Goal: Task Accomplishment & Management: Manage account settings

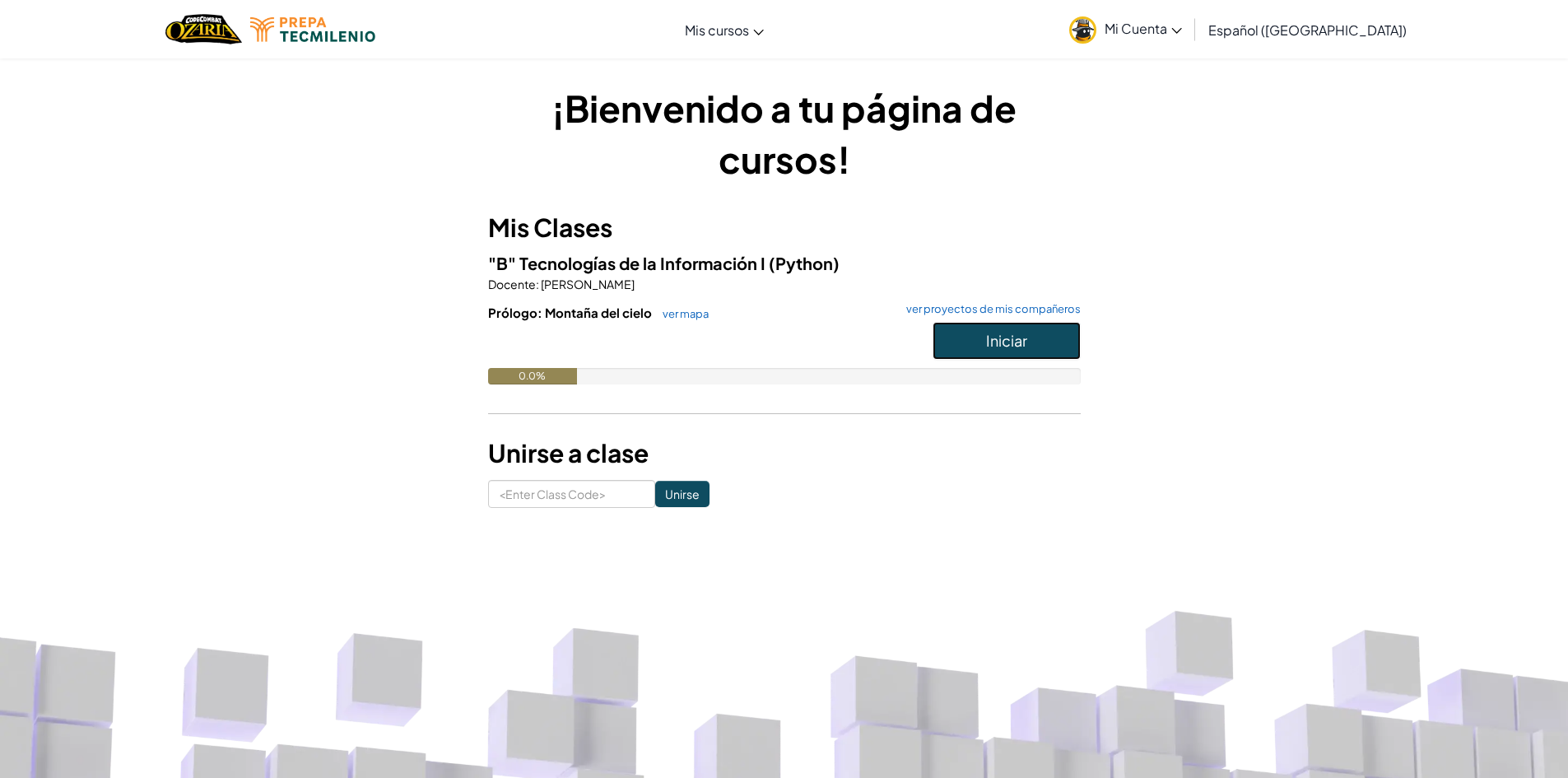
click at [1011, 329] on button "Iniciar" at bounding box center [1007, 341] width 148 height 38
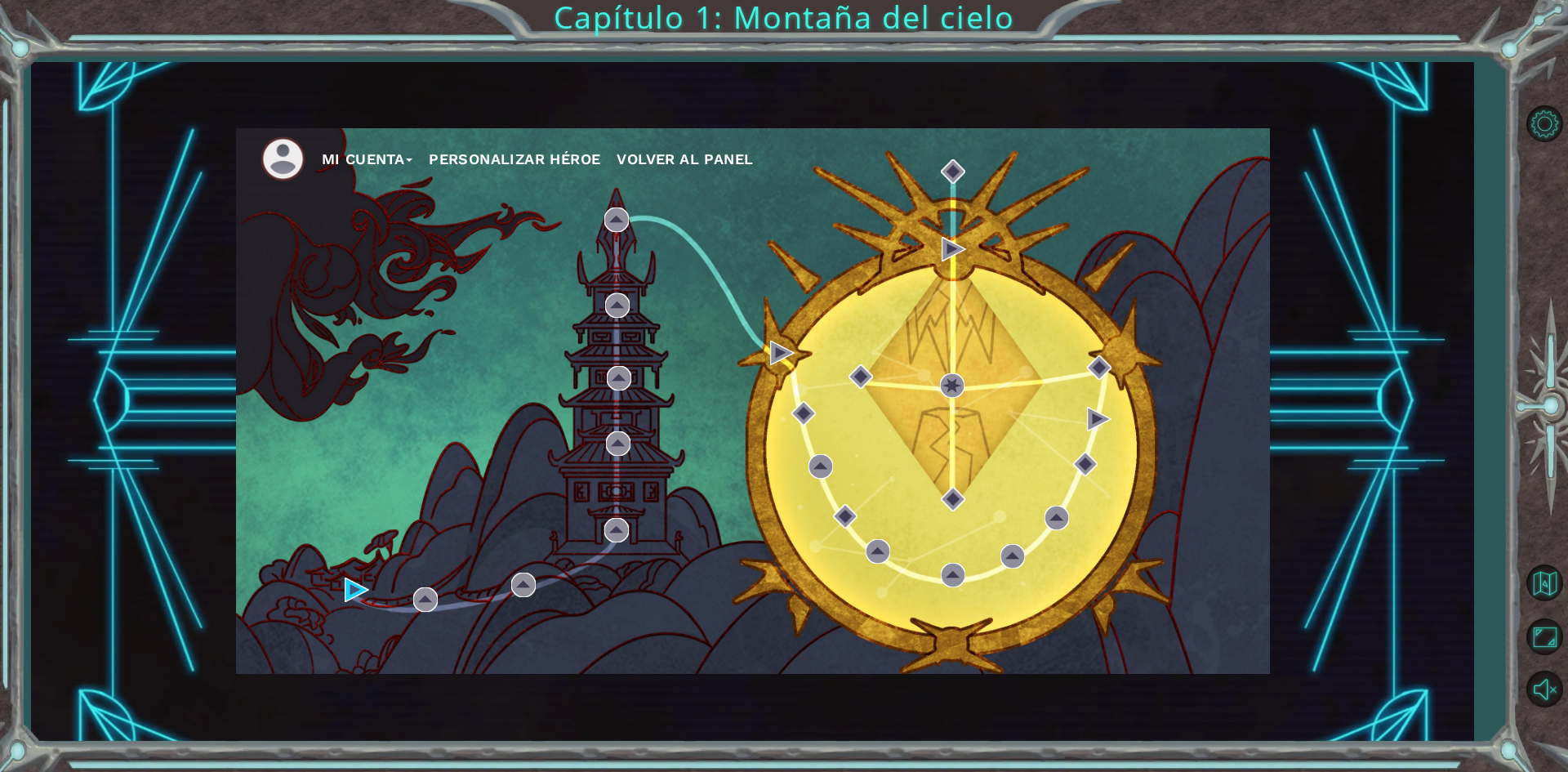
click at [378, 163] on button "Mi Cuenta" at bounding box center [366, 159] width 91 height 24
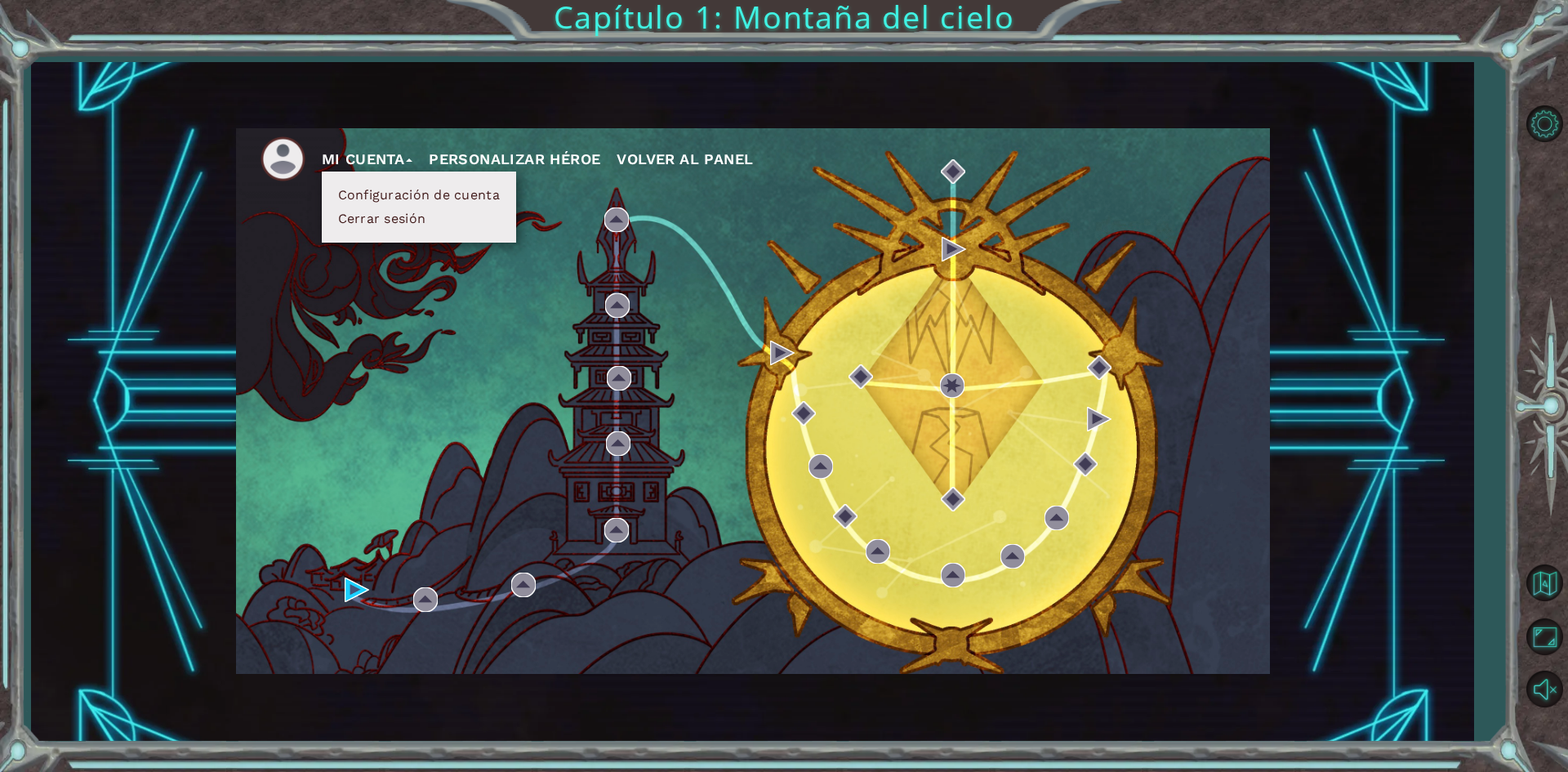
click at [535, 166] on button "Personalizar héroe" at bounding box center [515, 159] width 172 height 24
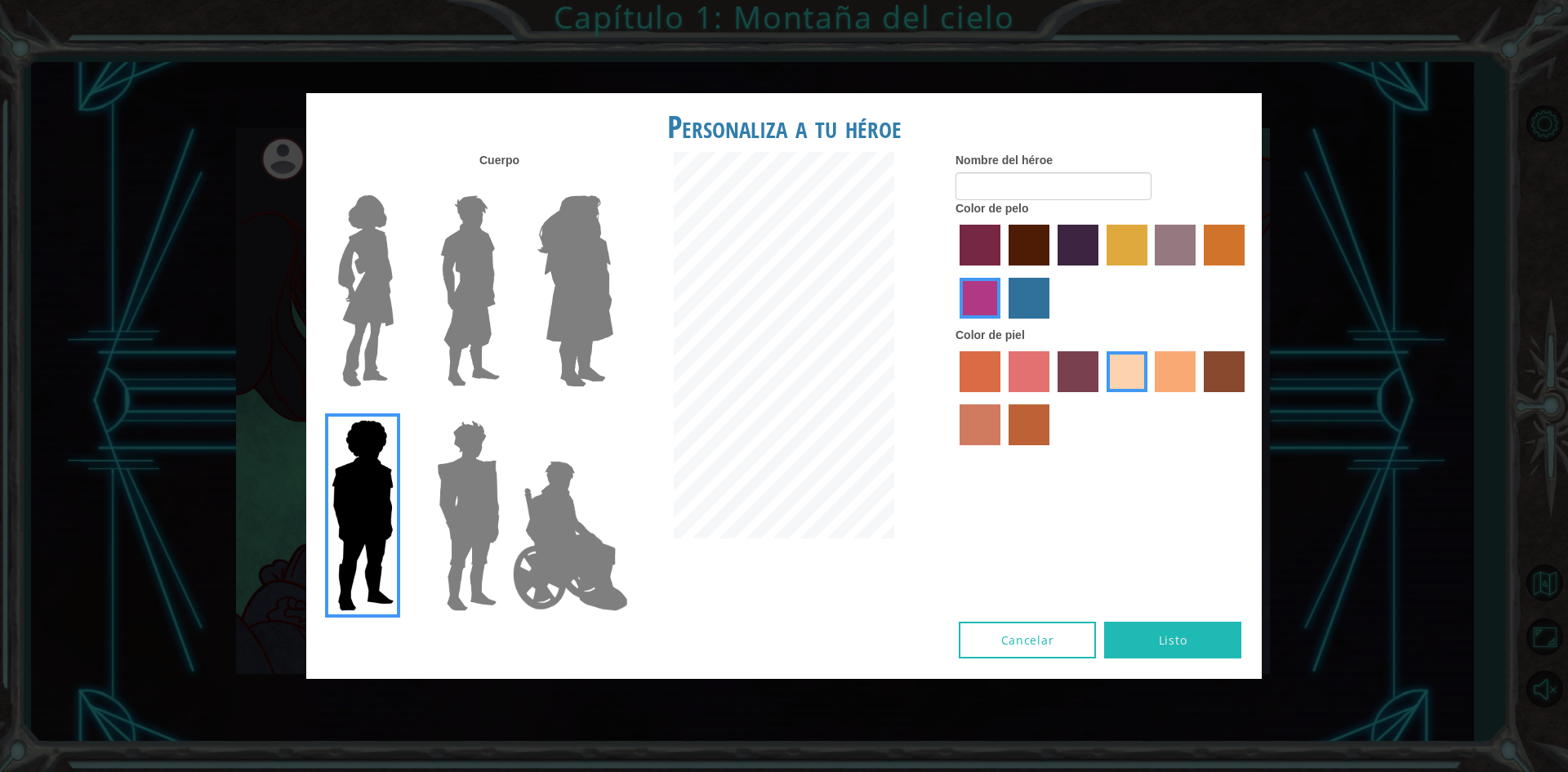
click at [481, 244] on img at bounding box center [469, 291] width 73 height 204
click at [506, 184] on input "Hero Lars" at bounding box center [506, 184] width 0 height 0
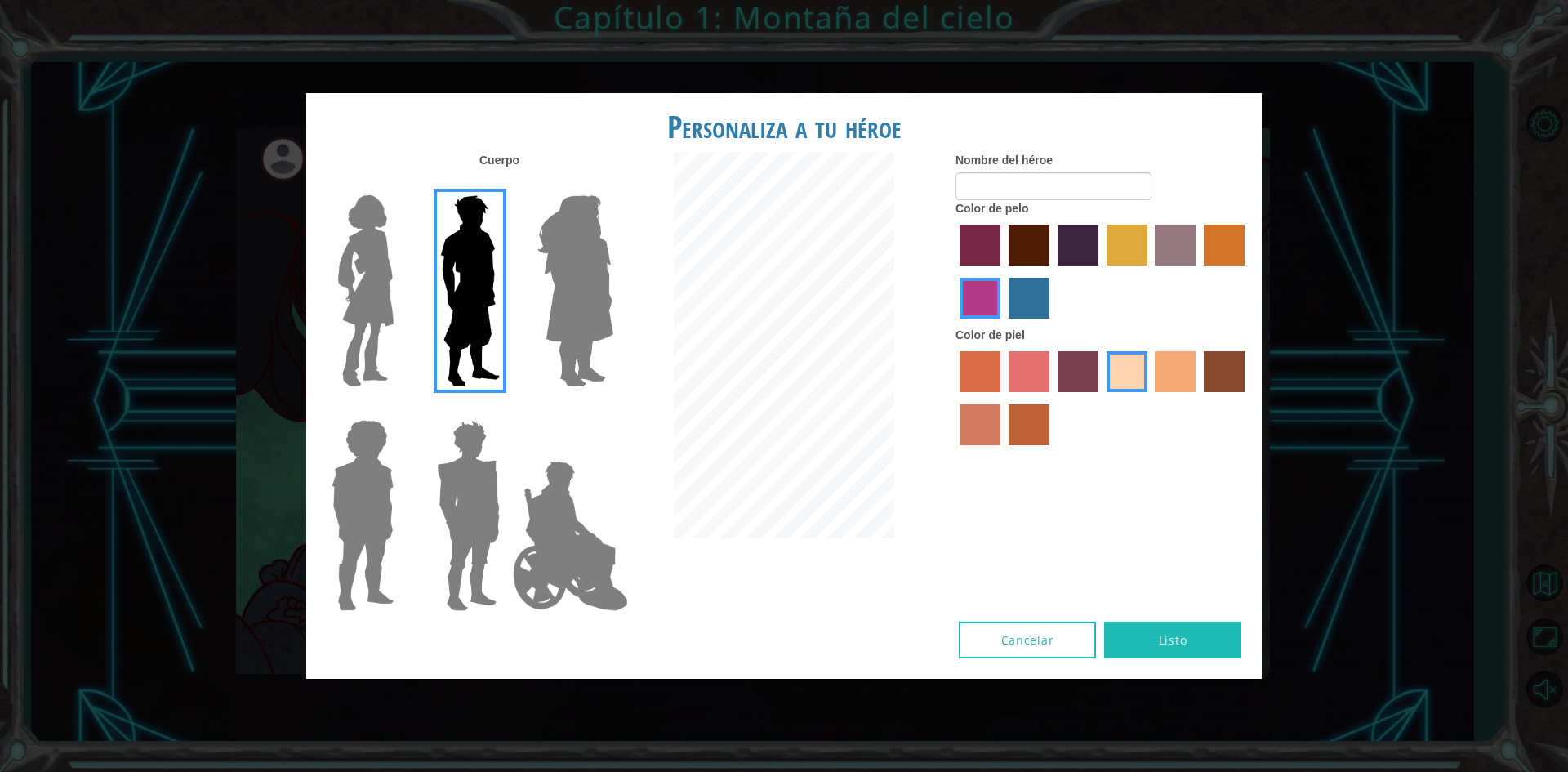
click at [317, 303] on div at bounding box center [359, 284] width 107 height 225
click at [348, 302] on img at bounding box center [366, 291] width 69 height 204
click at [400, 184] on input "Hero Connie" at bounding box center [400, 184] width 0 height 0
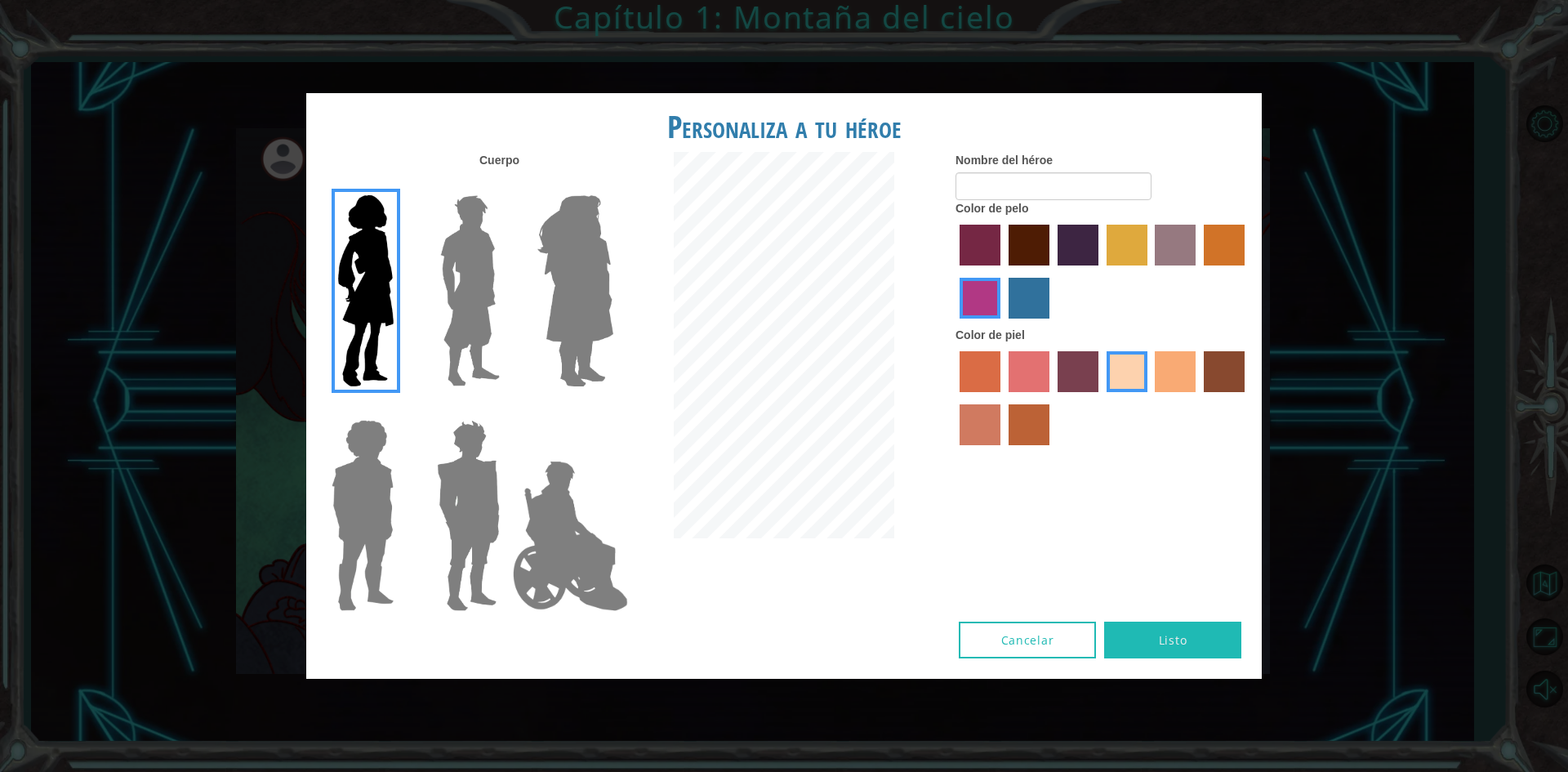
click at [469, 535] on img at bounding box center [469, 516] width 76 height 204
click at [506, 409] on input "Hero Garnet" at bounding box center [506, 409] width 0 height 0
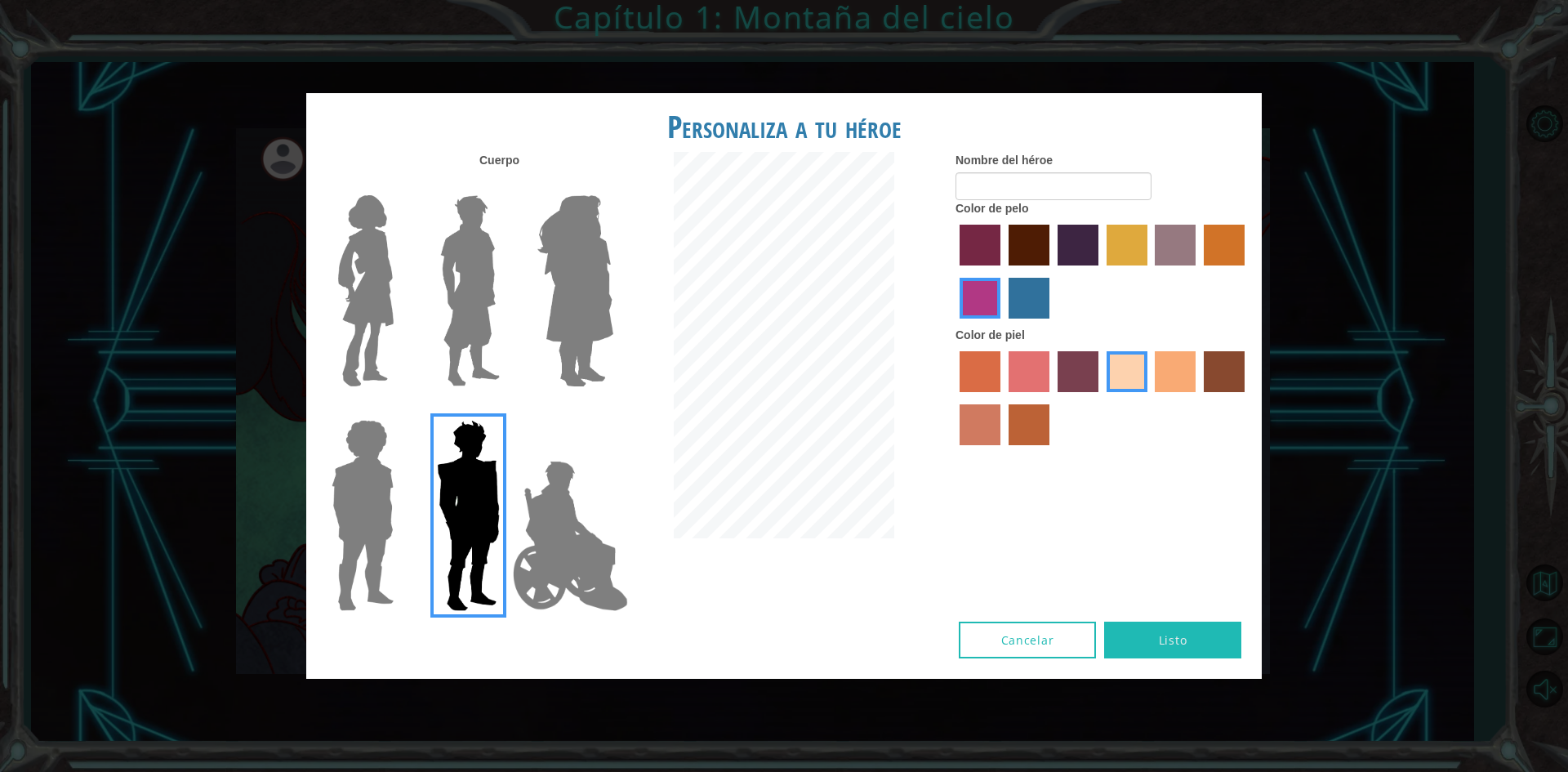
click at [489, 306] on img at bounding box center [469, 291] width 73 height 204
click at [506, 184] on input "Hero Lars" at bounding box center [506, 184] width 0 height 0
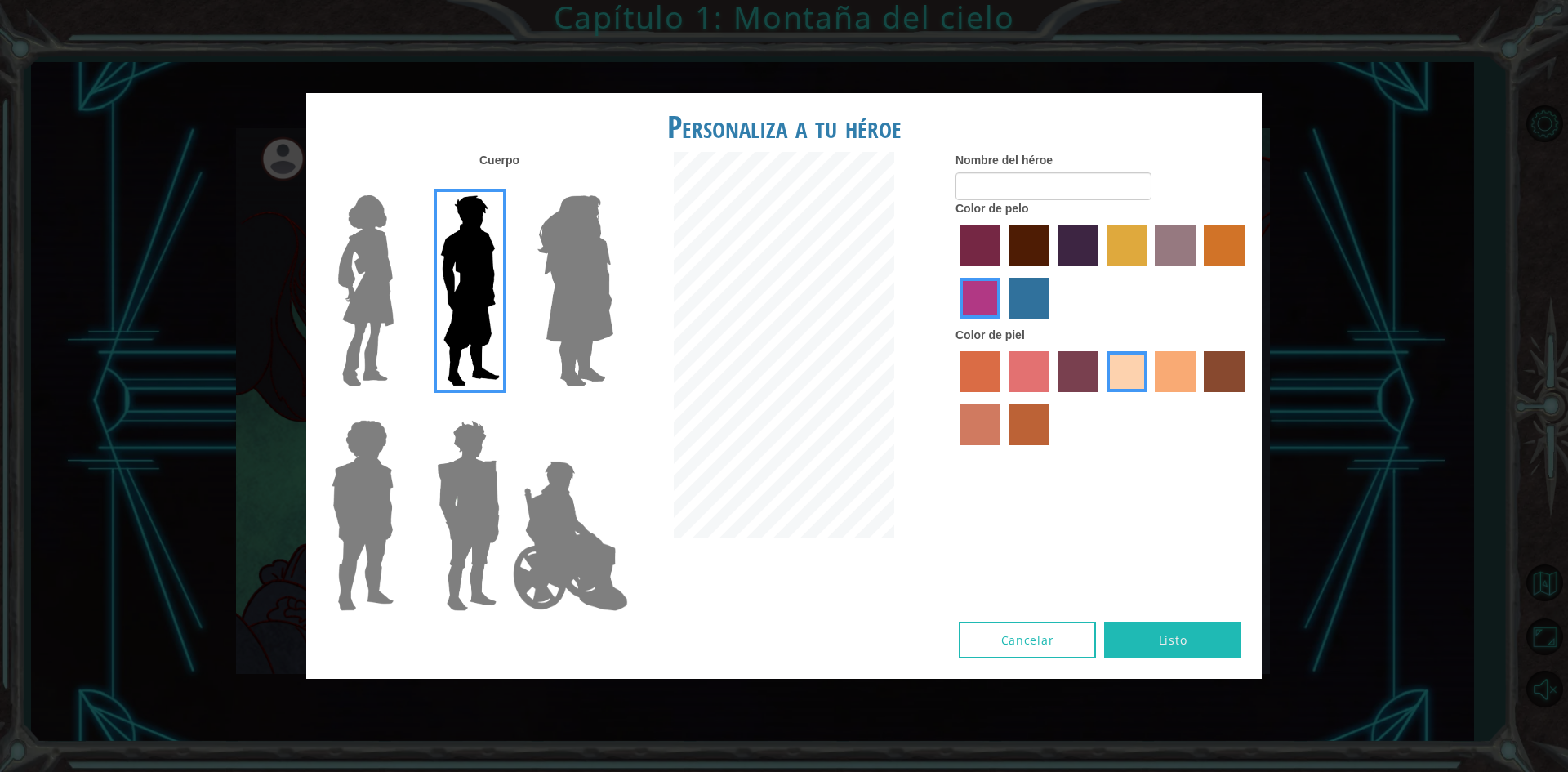
click at [562, 261] on img at bounding box center [575, 291] width 89 height 204
click at [612, 184] on input "Hero Amethyst" at bounding box center [612, 184] width 0 height 0
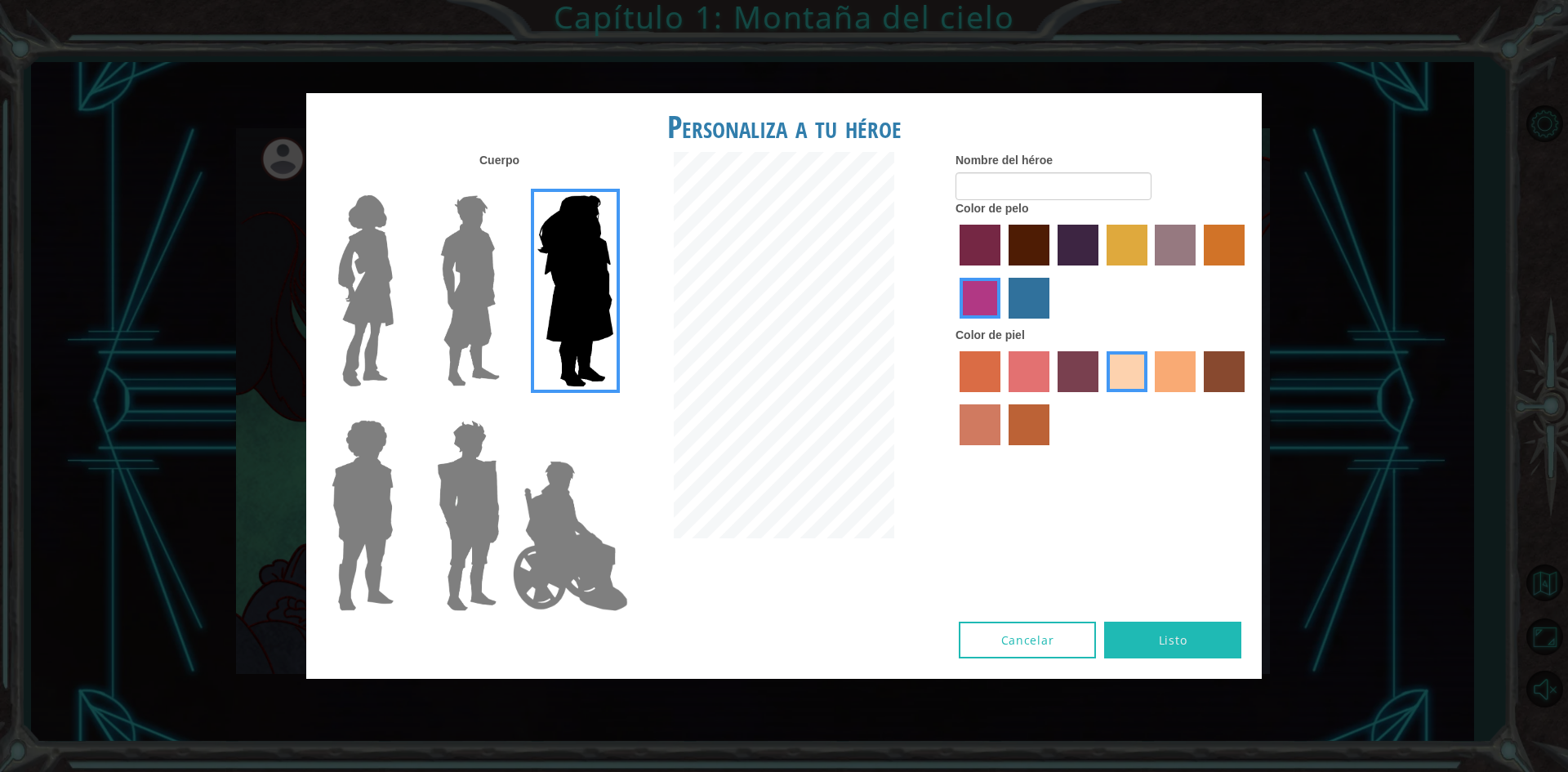
click at [563, 556] on img at bounding box center [571, 535] width 128 height 163
click at [612, 409] on input "Hero Jamie" at bounding box center [612, 409] width 0 height 0
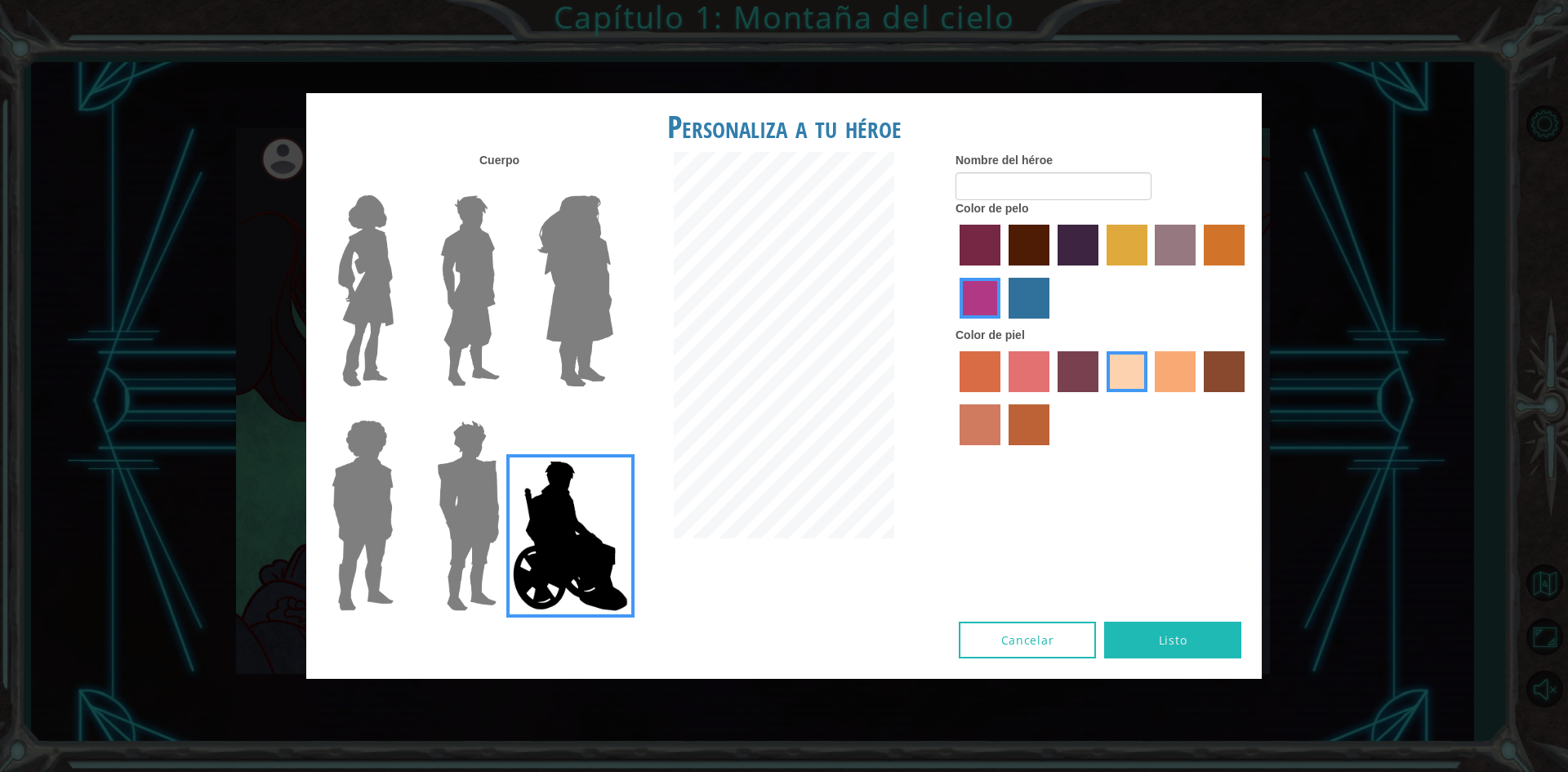
click at [467, 291] on img at bounding box center [469, 291] width 73 height 204
click at [506, 184] on input "Hero Lars" at bounding box center [506, 184] width 0 height 0
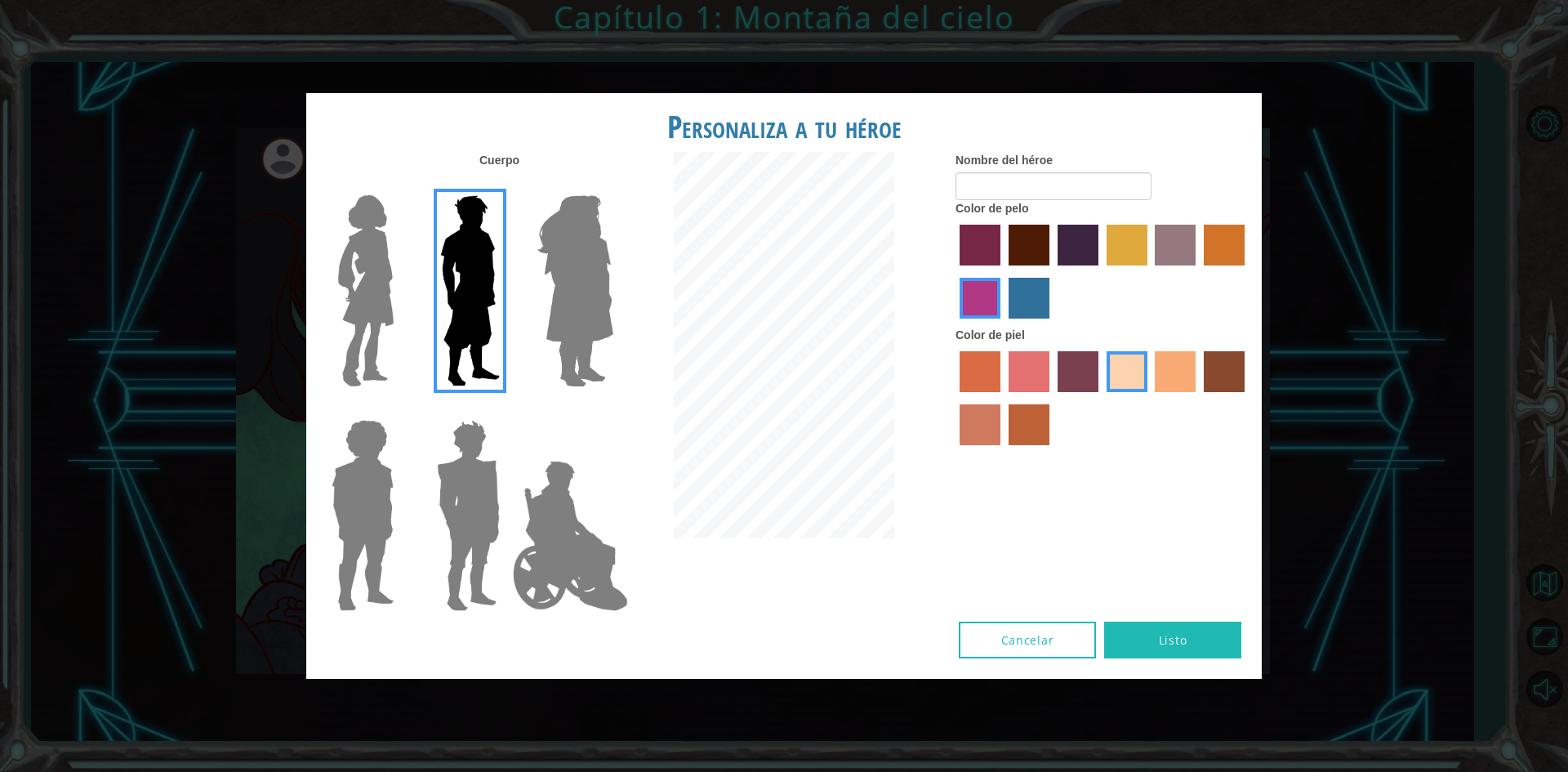
click at [376, 280] on img at bounding box center [366, 291] width 69 height 204
click at [400, 184] on input "Hero Connie" at bounding box center [400, 184] width 0 height 0
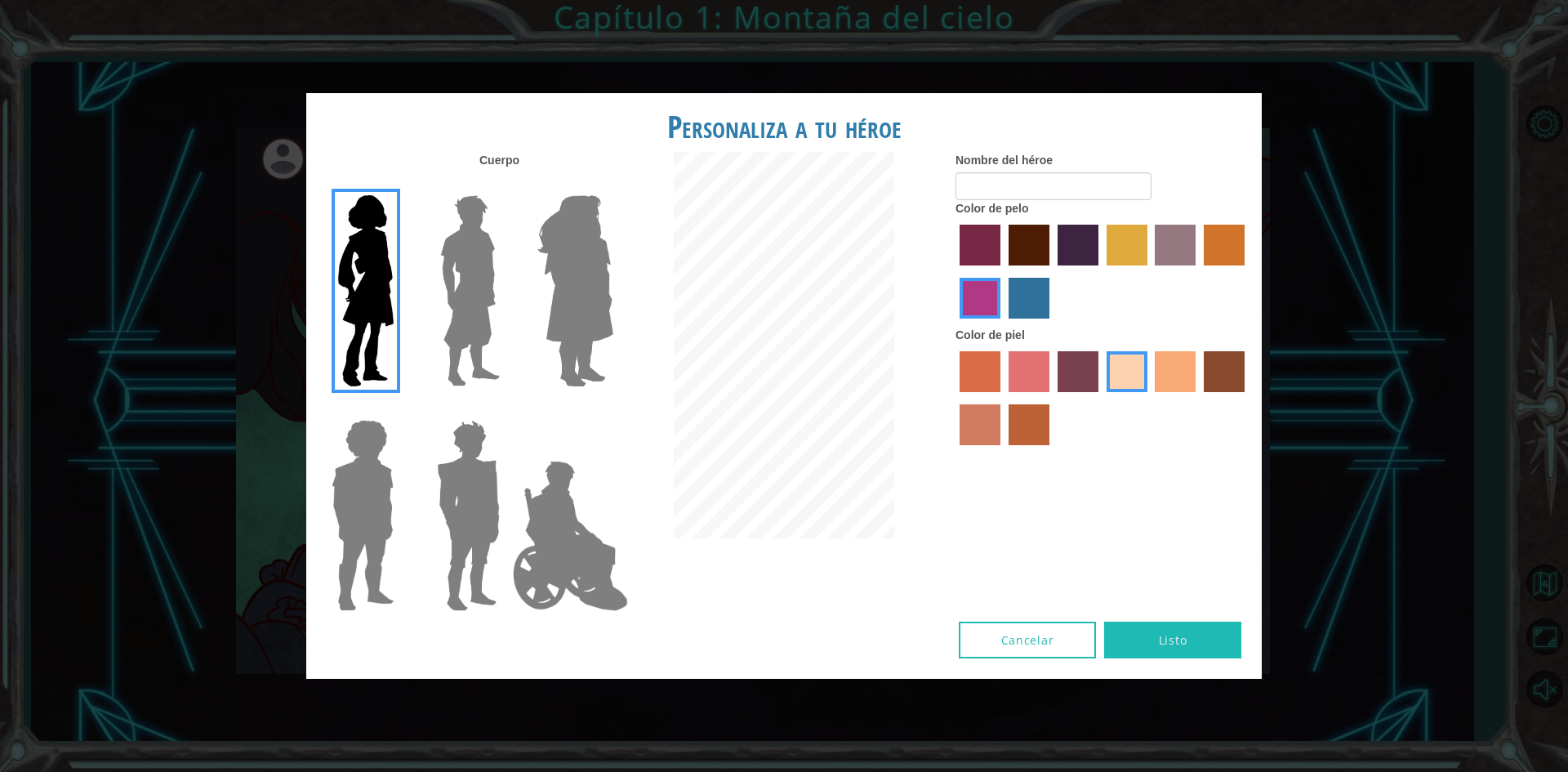
click at [449, 290] on img at bounding box center [469, 291] width 73 height 204
click at [506, 184] on input "Hero Lars" at bounding box center [506, 184] width 0 height 0
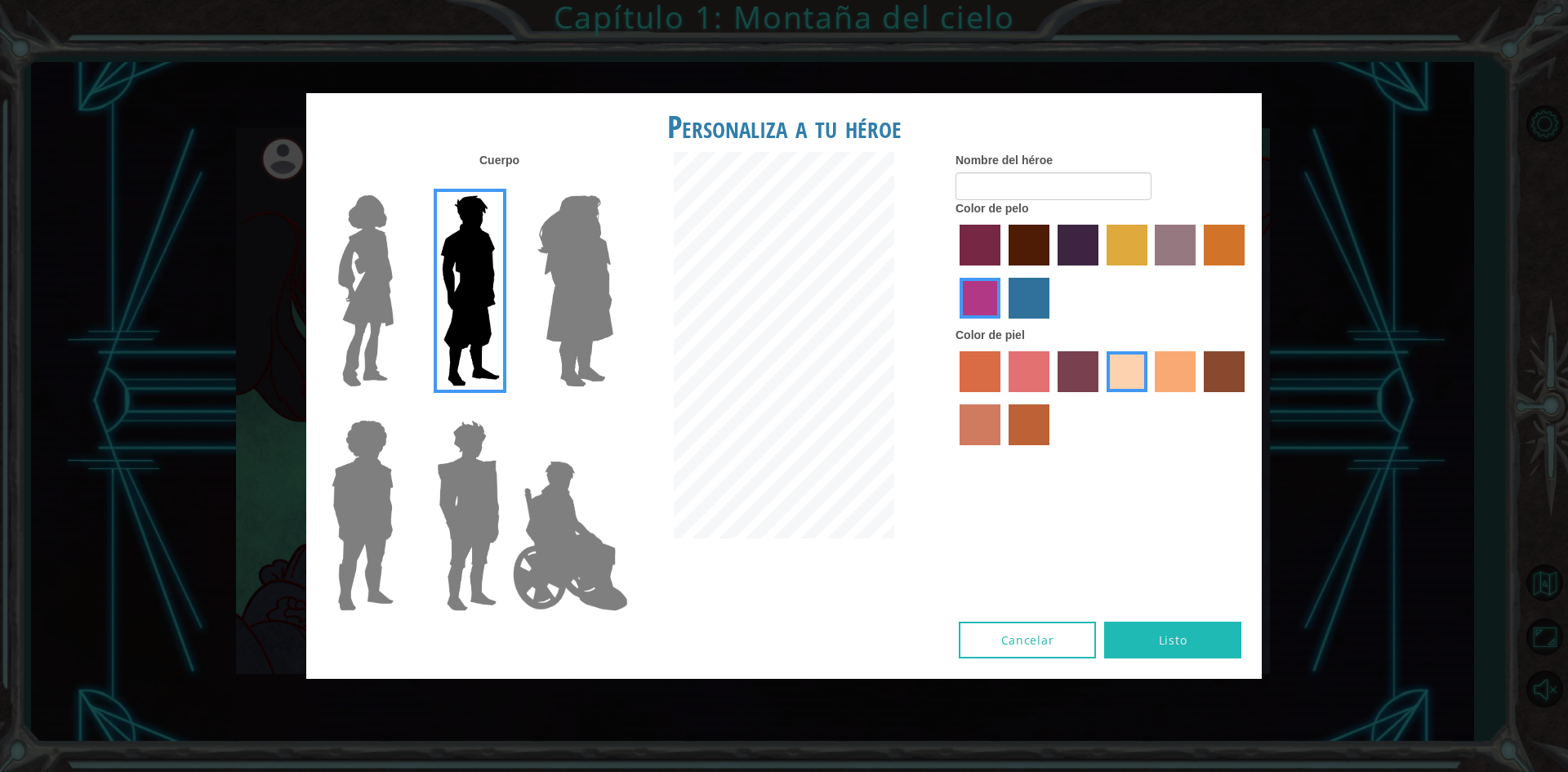
click at [1188, 374] on label "tacao skin color" at bounding box center [1174, 371] width 41 height 41
click at [1150, 397] on input "tacao skin color" at bounding box center [1150, 397] width 0 height 0
click at [1227, 372] on label "karma skin color" at bounding box center [1223, 371] width 41 height 41
click at [1198, 397] on input "karma skin color" at bounding box center [1198, 397] width 0 height 0
click at [1025, 423] on label "smoke tree skin color" at bounding box center [1028, 424] width 41 height 41
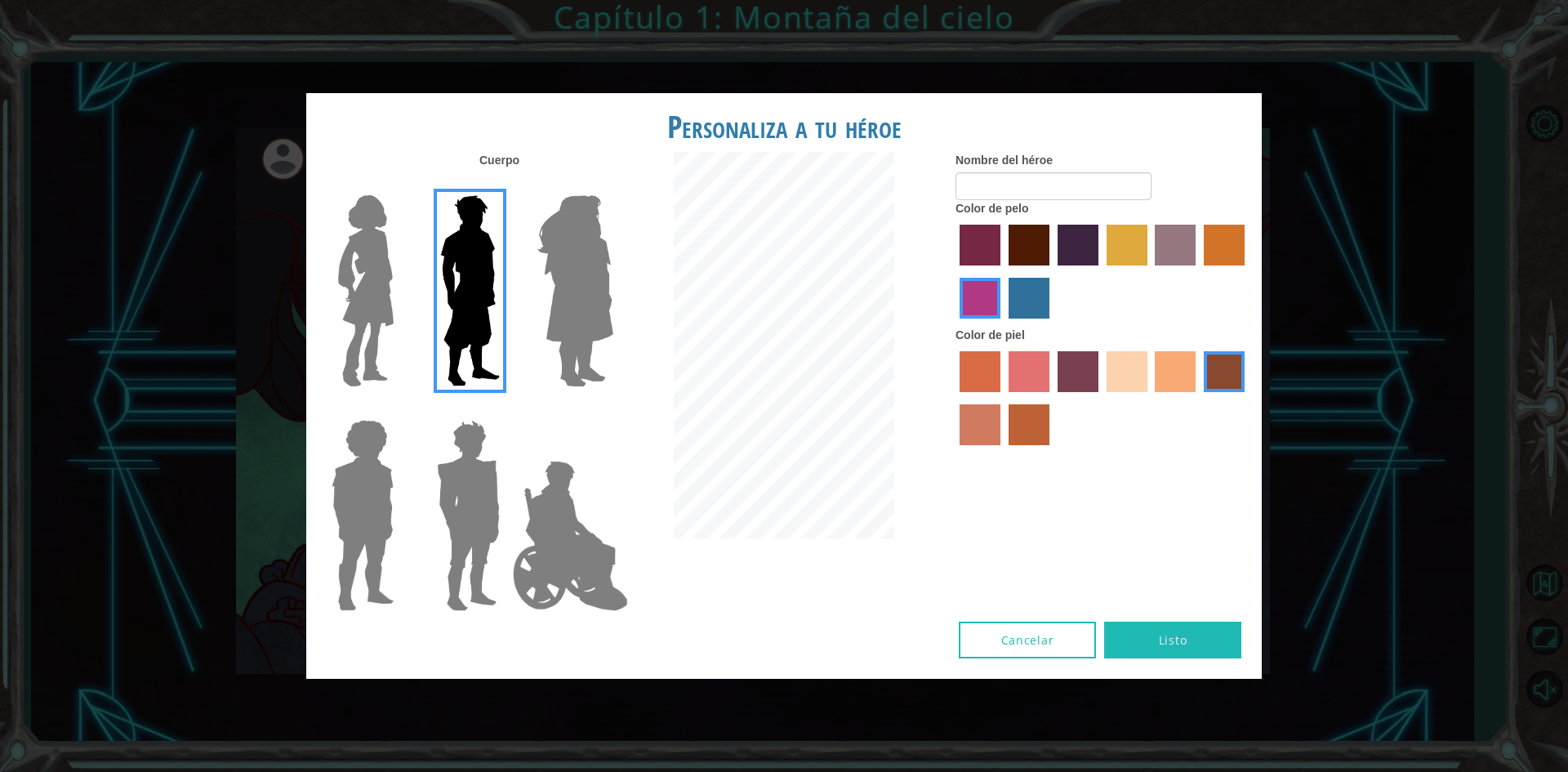
click at [1003, 451] on input "smoke tree skin color" at bounding box center [1003, 451] width 0 height 0
click at [1088, 393] on div at bounding box center [1102, 400] width 294 height 107
click at [1101, 382] on div at bounding box center [1102, 400] width 294 height 107
click at [1120, 380] on label "sandy beach skin color" at bounding box center [1127, 371] width 41 height 41
click at [1100, 397] on input "sandy beach skin color" at bounding box center [1100, 397] width 0 height 0
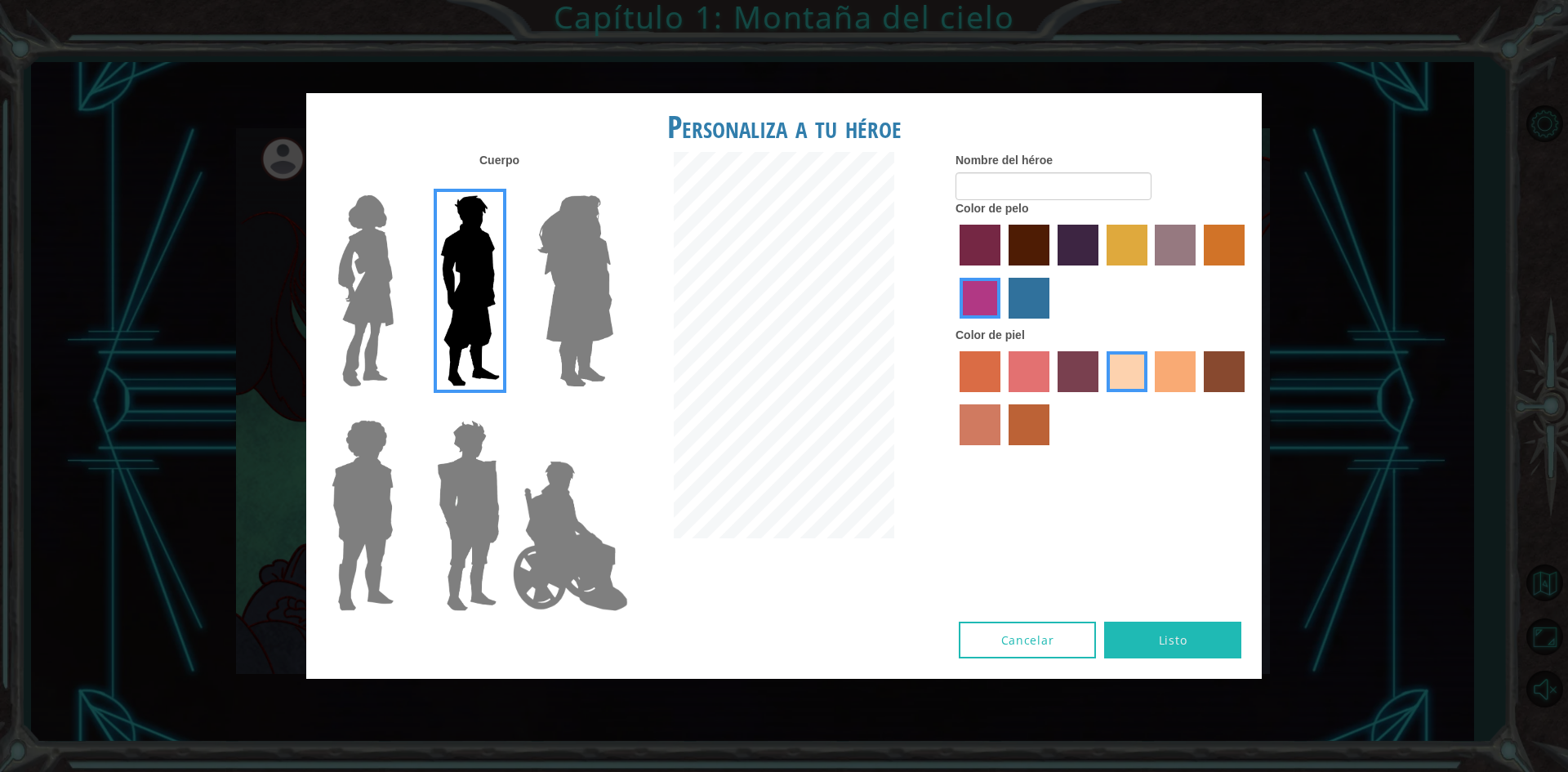
click at [1019, 246] on label "maroon hair color" at bounding box center [1028, 245] width 41 height 41
click at [1003, 271] on input "maroon hair color" at bounding box center [1003, 271] width 0 height 0
click at [1024, 189] on input "Nombre del héroe" at bounding box center [1053, 186] width 196 height 28
type input "B"
type input "[PERSON_NAME]"
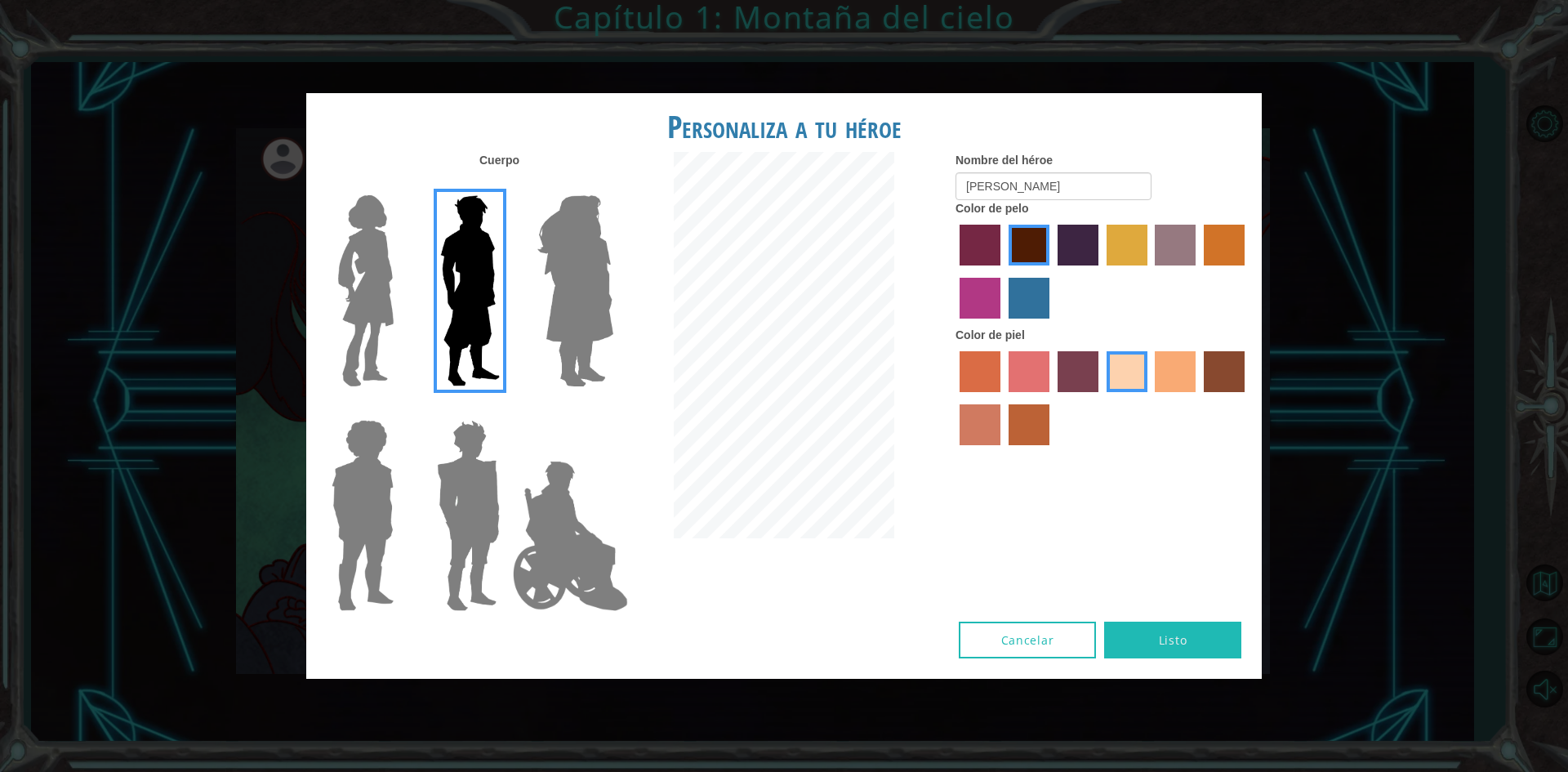
click at [1127, 260] on label "tulip tree hair color" at bounding box center [1127, 245] width 41 height 41
click at [1100, 271] on input "tulip tree hair color" at bounding box center [1100, 271] width 0 height 0
click at [1090, 247] on label "hot purple hair color" at bounding box center [1077, 245] width 41 height 41
click at [1052, 271] on input "hot purple hair color" at bounding box center [1052, 271] width 0 height 0
click at [1057, 242] on label "hot purple hair color" at bounding box center [1077, 245] width 41 height 41
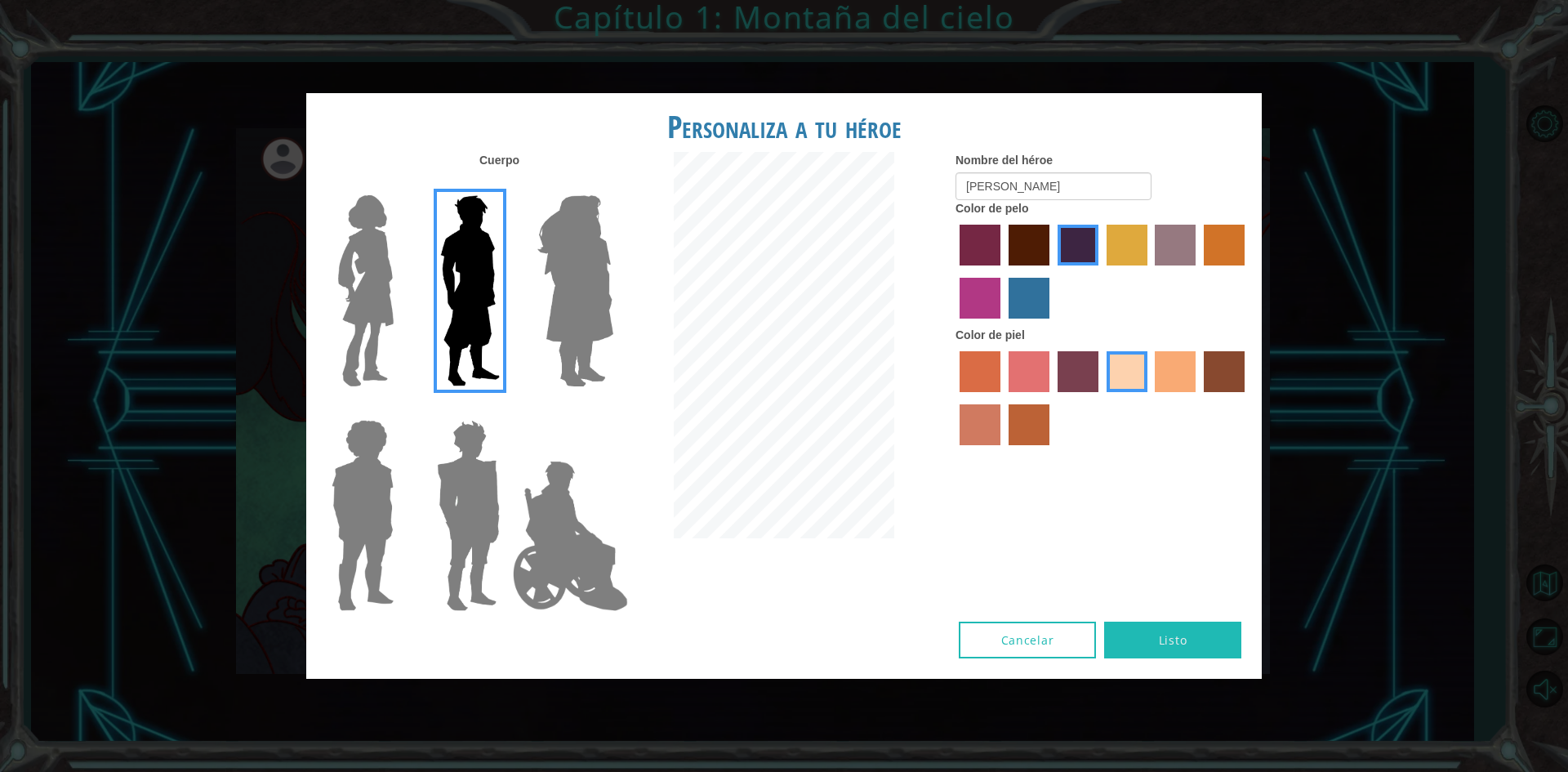
click at [1052, 271] on input "hot purple hair color" at bounding box center [1052, 271] width 0 height 0
click at [1025, 241] on label "maroon hair color" at bounding box center [1028, 245] width 41 height 41
click at [1003, 271] on input "maroon hair color" at bounding box center [1003, 271] width 0 height 0
click at [1154, 637] on button "Listo" at bounding box center [1173, 639] width 137 height 37
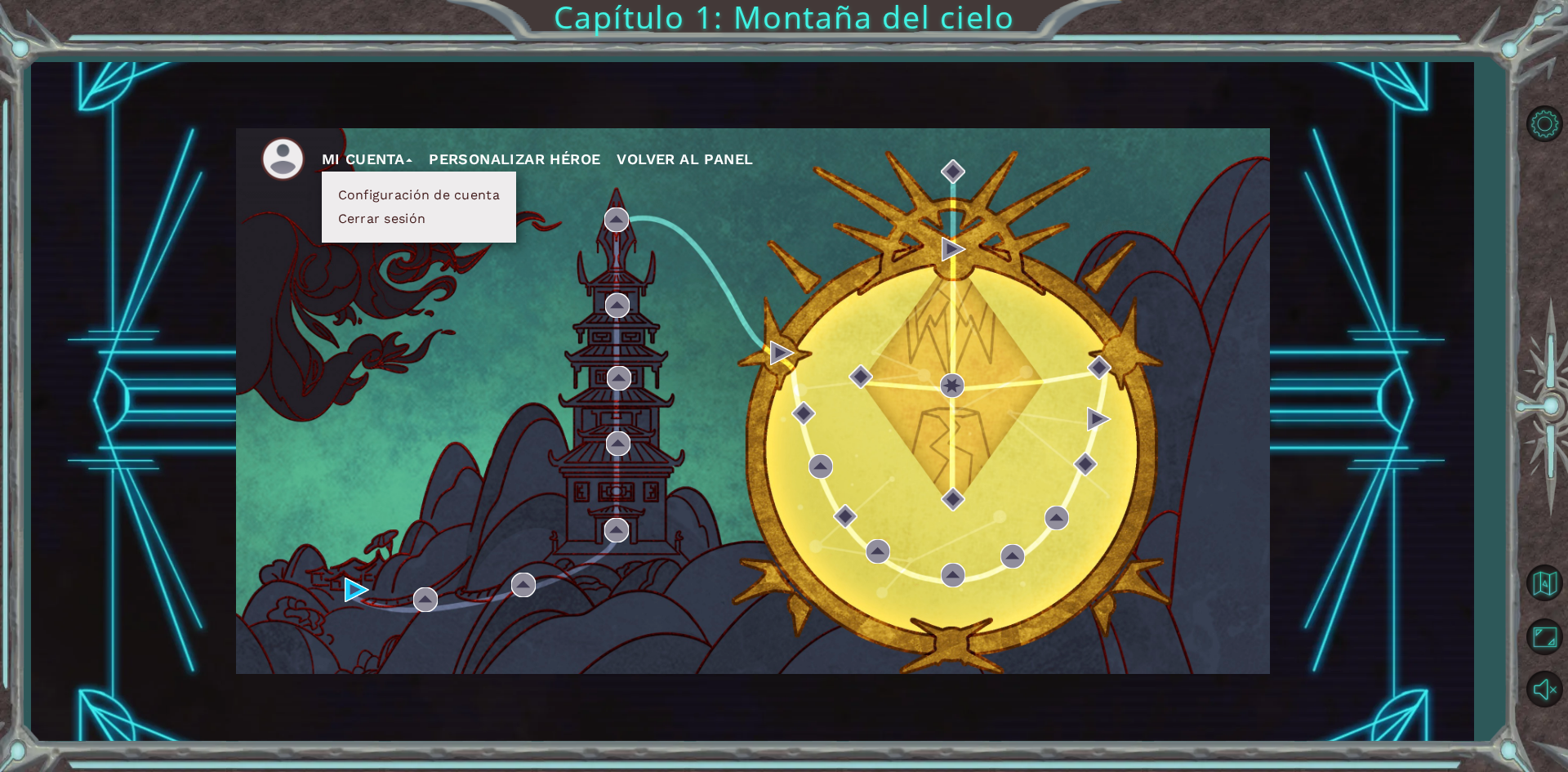
click at [678, 163] on span "Volver al panel" at bounding box center [684, 158] width 136 height 17
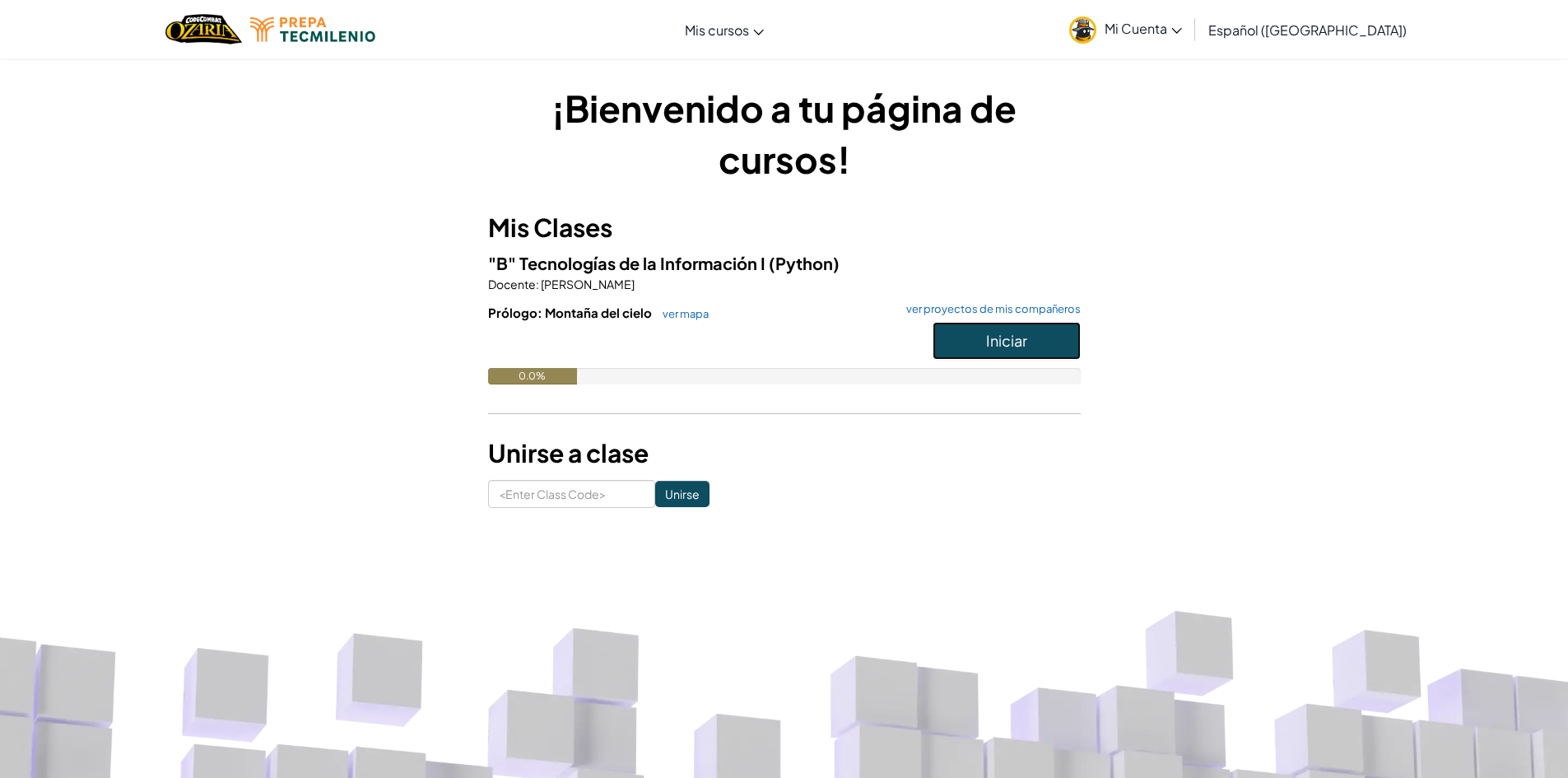
click at [996, 338] on span "Iniciar" at bounding box center [1007, 340] width 41 height 19
